Goal: Transaction & Acquisition: Purchase product/service

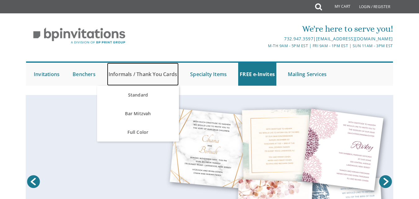
click at [154, 79] on link "Informals / Thank You Cards" at bounding box center [143, 74] width 72 height 23
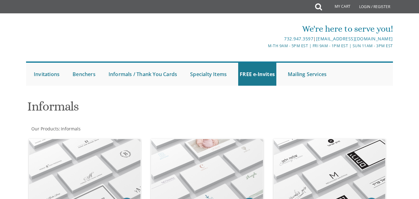
click at [147, 95] on div at bounding box center [209, 92] width 377 height 6
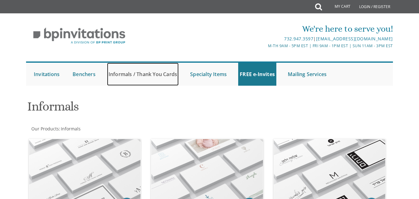
click at [150, 84] on link "Informals / Thank You Cards" at bounding box center [143, 74] width 72 height 23
click at [144, 71] on link "Informals / Thank You Cards" at bounding box center [143, 74] width 72 height 23
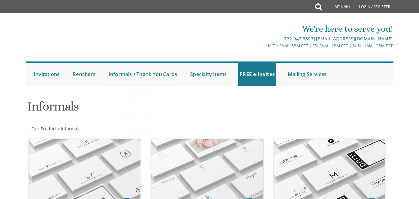
click at [139, 75] on link "Informals / Thank You Cards" at bounding box center [143, 74] width 72 height 23
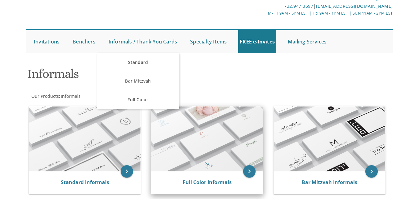
scroll to position [62, 0]
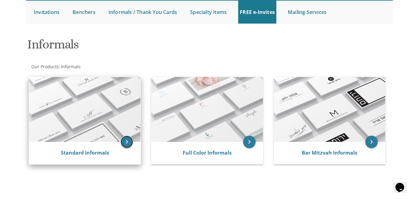
click at [129, 144] on icon "keyboard_arrow_right" at bounding box center [127, 142] width 12 height 12
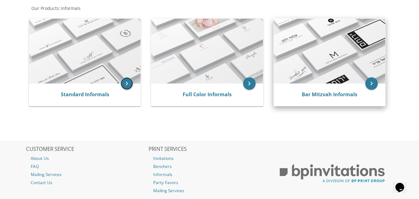
scroll to position [155, 0]
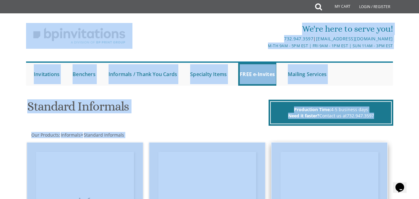
drag, startPoint x: 12, startPoint y: 21, endPoint x: 376, endPoint y: 152, distance: 387.3
click at [199, 114] on h1 "Standard Informals" at bounding box center [147, 109] width 240 height 18
drag, startPoint x: 20, startPoint y: 23, endPoint x: 422, endPoint y: 107, distance: 409.7
click at [419, 152] on html "My Cart Total: View Cart Item(s) Submit My Cart Total: View Cart Item(s) Login …" at bounding box center [209, 99] width 419 height 199
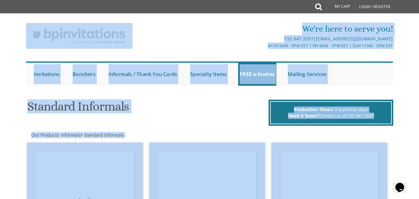
click at [405, 82] on div "We're here to serve you! 732.947.3597 | [EMAIL_ADDRESS][DOMAIN_NAME] M-Th 9am -…" at bounding box center [209, 52] width 419 height 72
